Goal: Find specific page/section: Find specific page/section

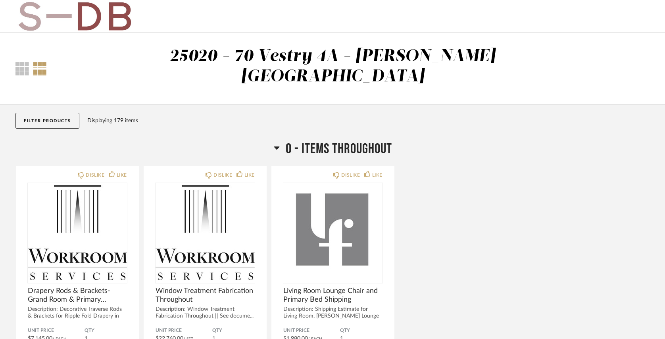
click at [38, 113] on button "Filter Products" at bounding box center [47, 121] width 64 height 16
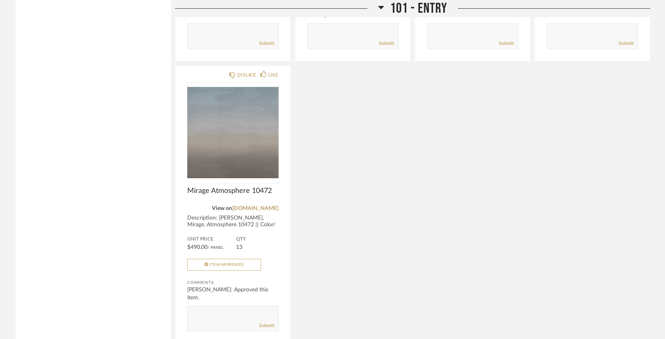
scroll to position [461, 0]
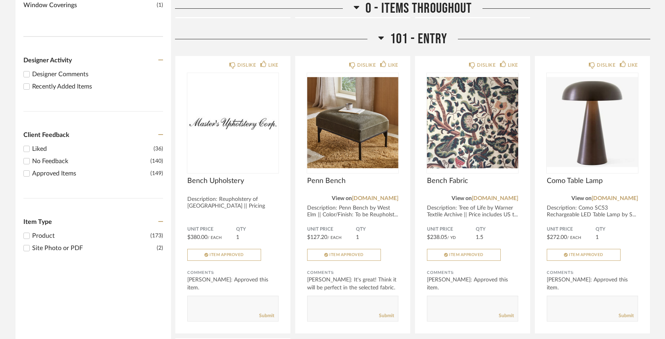
click at [43, 82] on div "Recently Added Items" at bounding box center [97, 87] width 131 height 10
click at [31, 82] on input "Recently Added Items" at bounding box center [27, 87] width 10 height 10
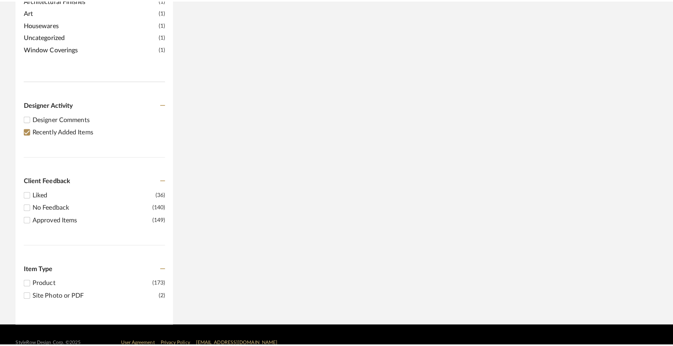
scroll to position [0, 0]
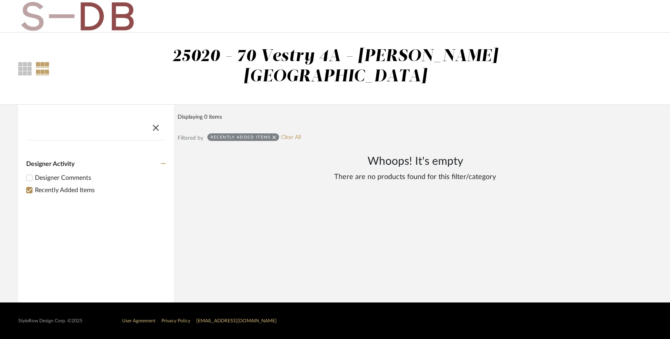
click at [294, 133] on div "Recently Added Items Clear All" at bounding box center [254, 138] width 94 height 10
click at [291, 112] on div "Filter Products Displaying 0 items" at bounding box center [415, 119] width 475 height 29
click at [294, 133] on div "Recently Added Items Clear All" at bounding box center [254, 138] width 94 height 10
click at [292, 134] on link "Clear All" at bounding box center [291, 137] width 20 height 7
checkbox input "false"
